Goal: Information Seeking & Learning: Learn about a topic

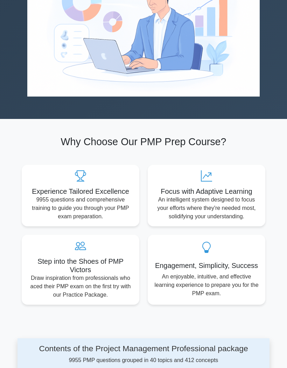
scroll to position [230, 0]
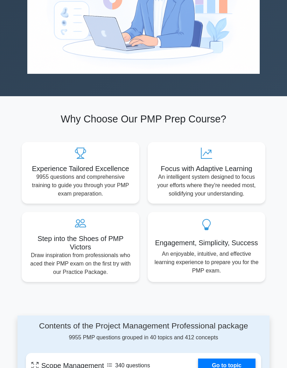
click at [232, 173] on p "An intelligent system designed to focus your efforts where they're needed most,…" at bounding box center [206, 185] width 106 height 25
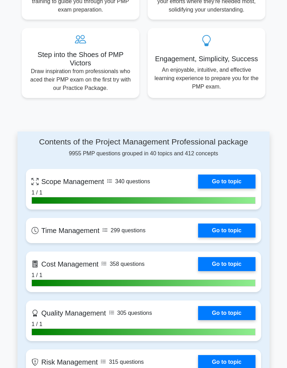
scroll to position [414, 0]
click at [228, 174] on link "Go to topic" at bounding box center [226, 181] width 57 height 14
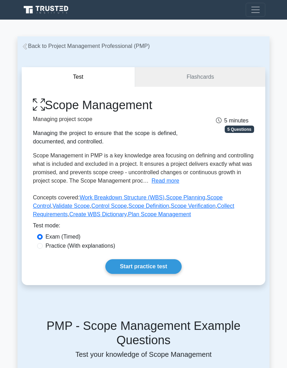
click at [159, 272] on link "Start practice test" at bounding box center [143, 266] width 76 height 15
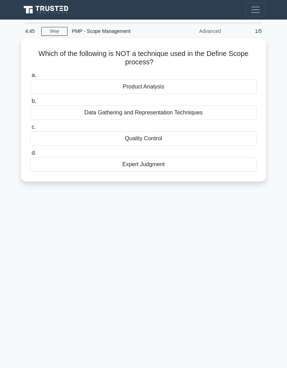
click at [168, 138] on div "Quality Control" at bounding box center [143, 138] width 227 height 15
click at [30, 129] on input "c. Quality Control" at bounding box center [30, 127] width 0 height 5
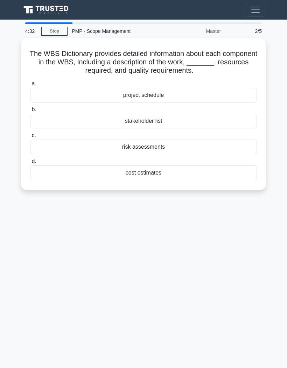
click at [157, 96] on div "project schedule" at bounding box center [143, 95] width 227 height 15
click at [30, 86] on input "a. project schedule" at bounding box center [30, 83] width 0 height 5
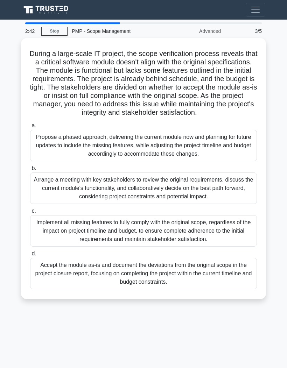
click at [142, 239] on div "Implement all missing features to fully comply with the original scope, regardl…" at bounding box center [143, 230] width 227 height 31
click at [30, 213] on input "c. Implement all missing features to fully comply with the original scope, rega…" at bounding box center [30, 211] width 0 height 5
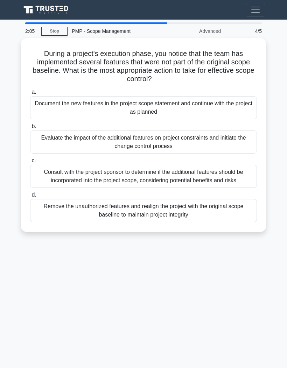
click at [101, 143] on div "Evaluate the impact of the additional features on project constraints and initi…" at bounding box center [143, 141] width 227 height 23
click at [30, 129] on input "b. Evaluate the impact of the additional features on project constraints and in…" at bounding box center [30, 126] width 0 height 5
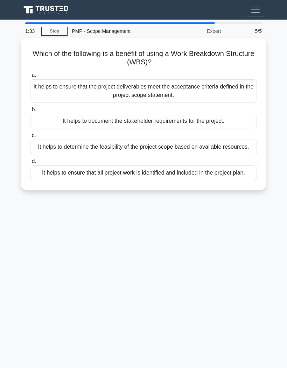
click at [169, 180] on div "It helps to ensure that all project work is identified and included in the proj…" at bounding box center [143, 172] width 227 height 15
click at [30, 164] on input "d. It helps to ensure that all project work is identified and included in the p…" at bounding box center [30, 161] width 0 height 5
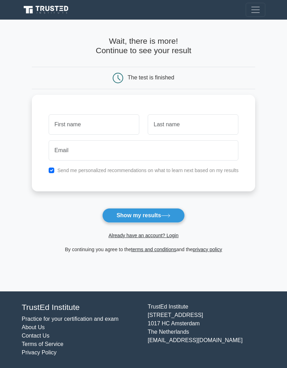
click at [160, 214] on button "Show my results" at bounding box center [143, 215] width 83 height 15
type input "Rey"
click at [199, 130] on input "text" at bounding box center [193, 124] width 91 height 20
type input "L"
